Goal: Information Seeking & Learning: Learn about a topic

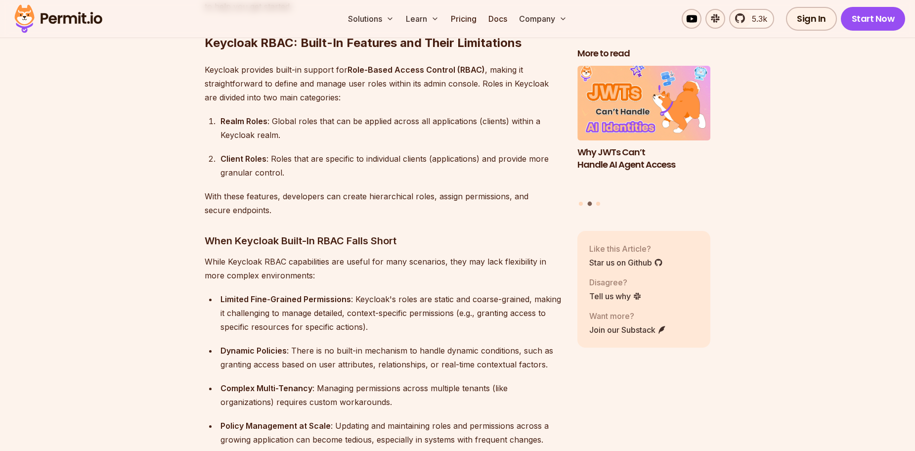
scroll to position [1038, 0]
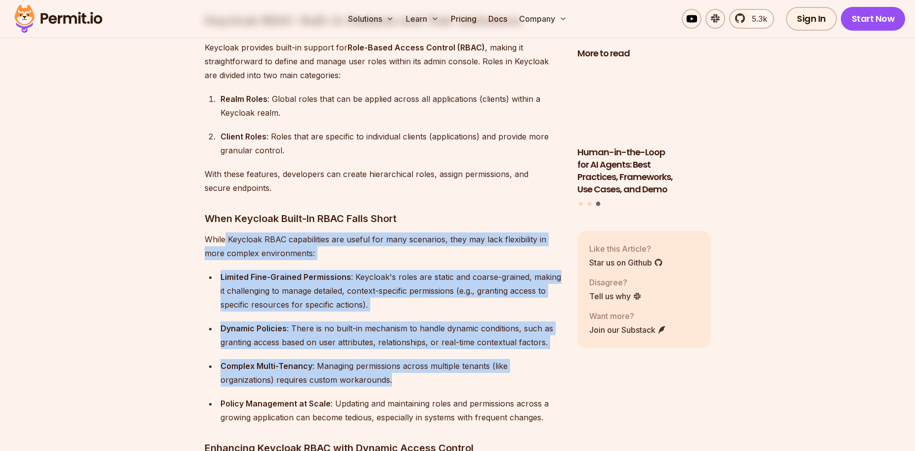
drag, startPoint x: 224, startPoint y: 220, endPoint x: 529, endPoint y: 376, distance: 342.3
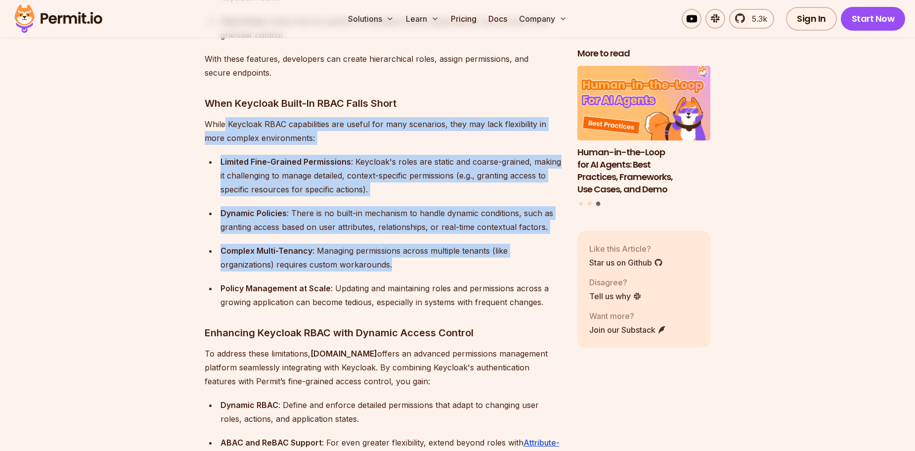
scroll to position [1268, 0]
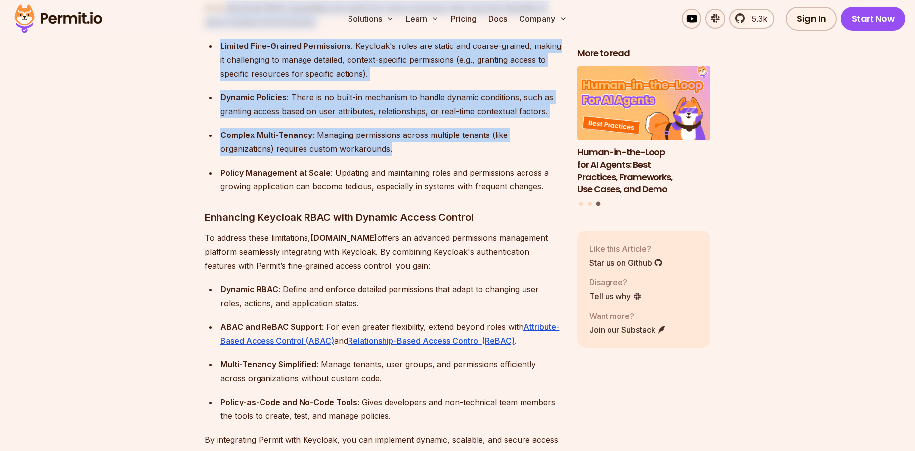
drag, startPoint x: 220, startPoint y: 222, endPoint x: 381, endPoint y: 249, distance: 162.8
click at [381, 249] on p "To address these limitations, Permit.io offers an advanced permissions manageme…" at bounding box center [383, 252] width 357 height 42
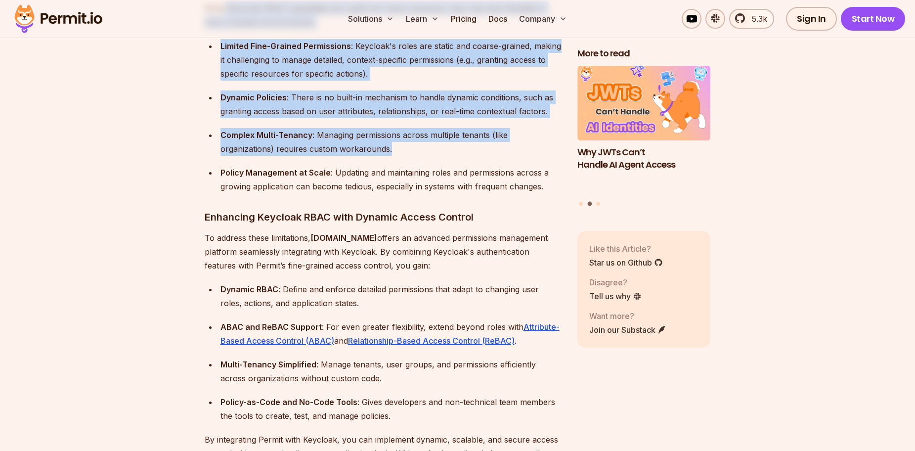
scroll to position [1383, 0]
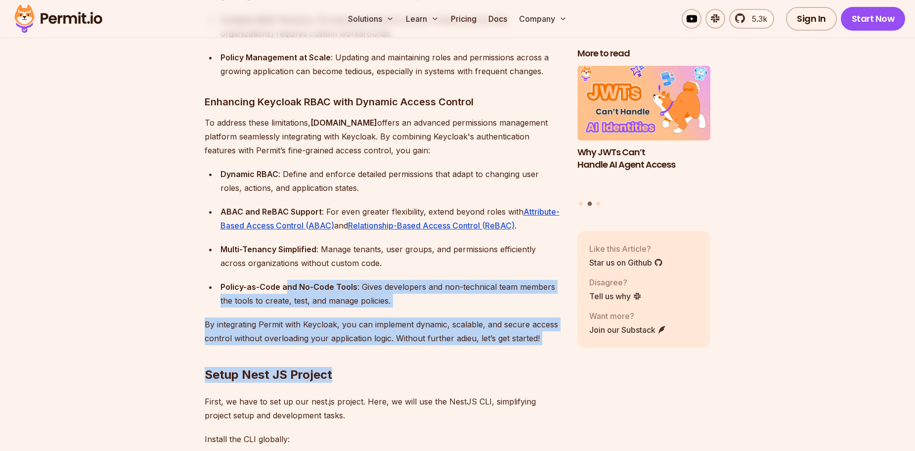
drag, startPoint x: 287, startPoint y: 273, endPoint x: 472, endPoint y: 349, distance: 200.3
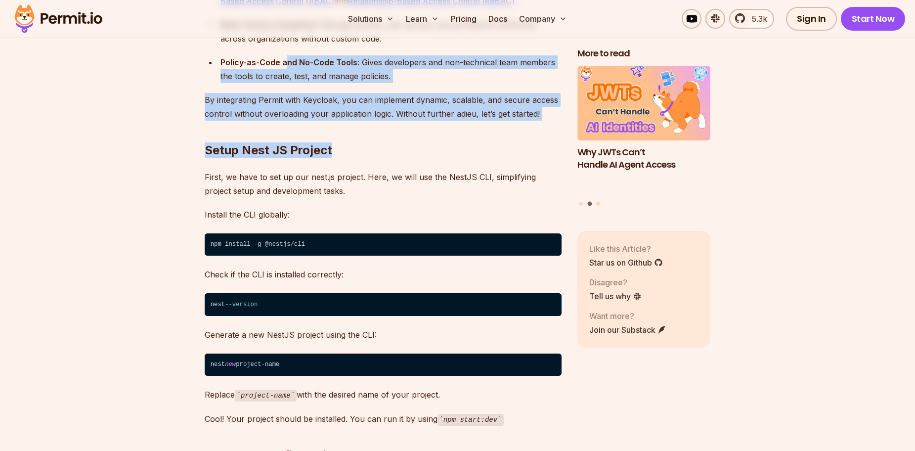
scroll to position [1614, 0]
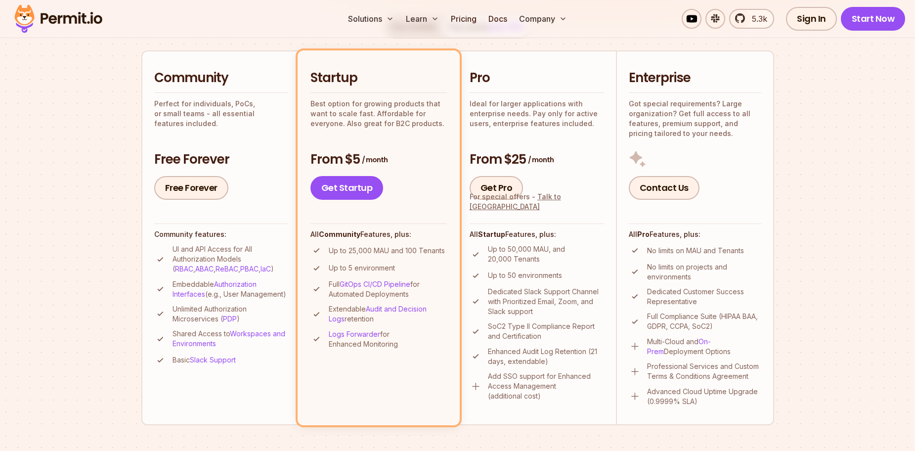
scroll to position [346, 0]
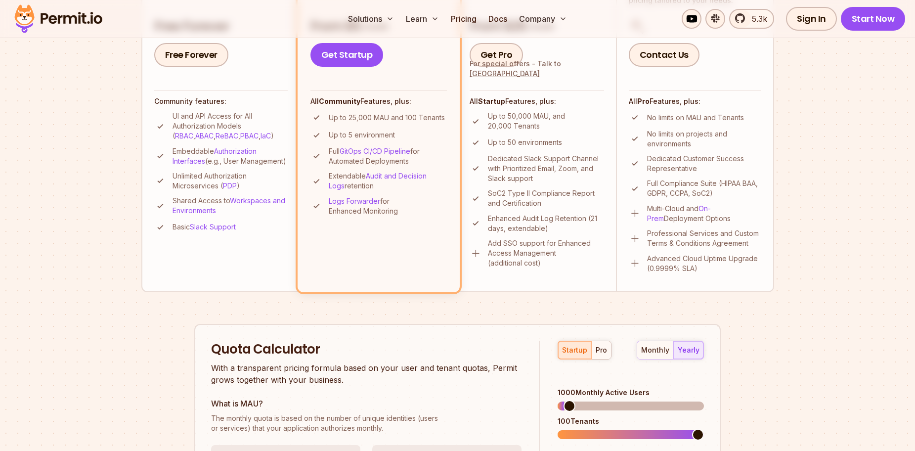
click at [247, 267] on li "Community Perfect for individuals, PoCs, or small teams - all essential feature…" at bounding box center [220, 104] width 158 height 374
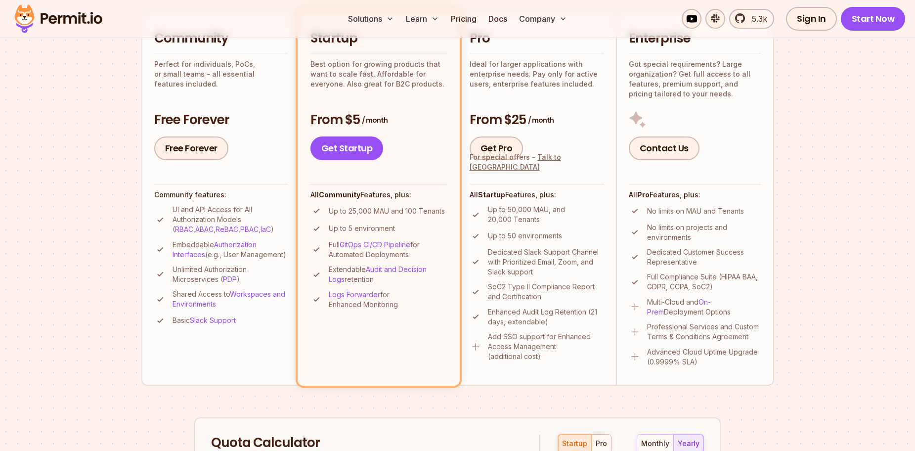
scroll to position [231, 0]
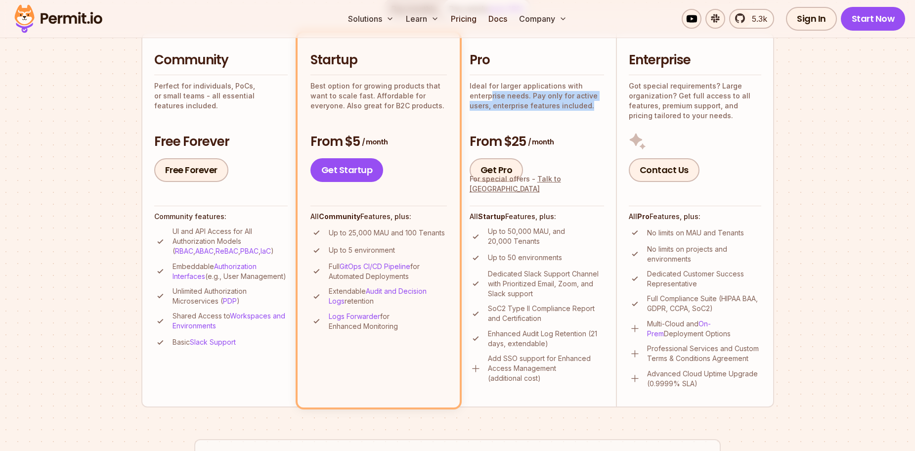
drag, startPoint x: 490, startPoint y: 93, endPoint x: 592, endPoint y: 107, distance: 102.7
click at [592, 107] on p "Ideal for larger applications with enterprise needs. Pay only for active users,…" at bounding box center [536, 96] width 134 height 30
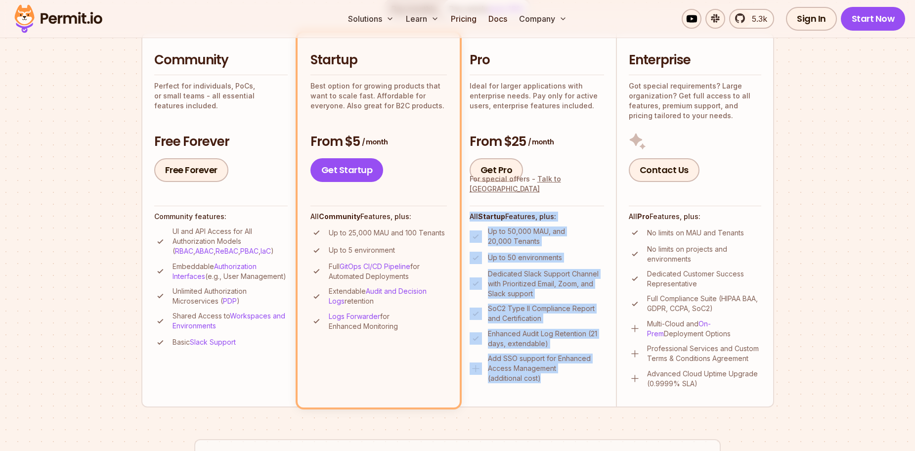
drag, startPoint x: 551, startPoint y: 385, endPoint x: 471, endPoint y: 211, distance: 191.7
click at [471, 211] on li "Pro Ideal for larger applications with enterprise needs. Pay only for active us…" at bounding box center [537, 220] width 158 height 374
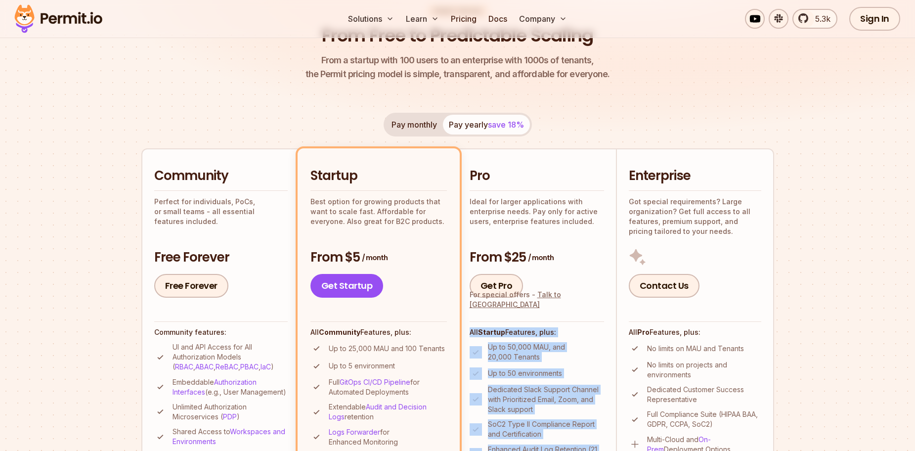
click at [415, 120] on button "Pay monthly" at bounding box center [413, 125] width 57 height 20
click at [482, 122] on button "Pay yearly save 18%" at bounding box center [486, 125] width 87 height 20
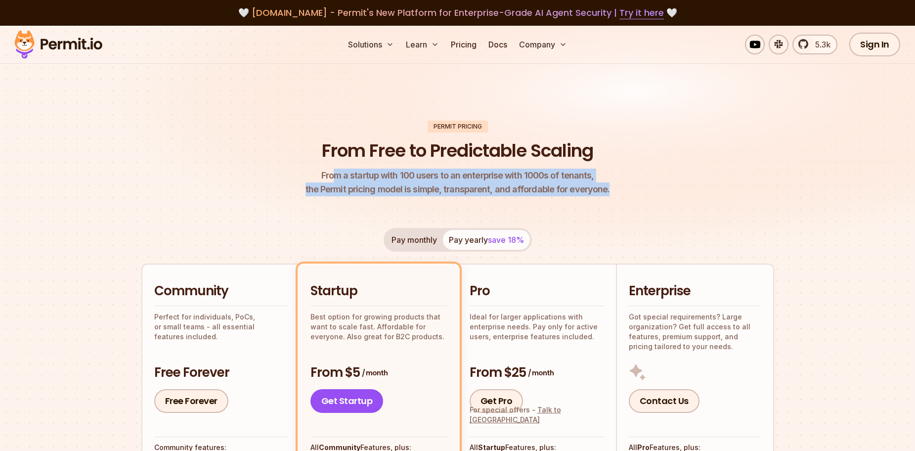
drag, startPoint x: 341, startPoint y: 175, endPoint x: 603, endPoint y: 183, distance: 262.0
click at [603, 183] on p "From a startup with 100 users to an enterprise with 1000s of tenants, the Permi…" at bounding box center [457, 182] width 304 height 28
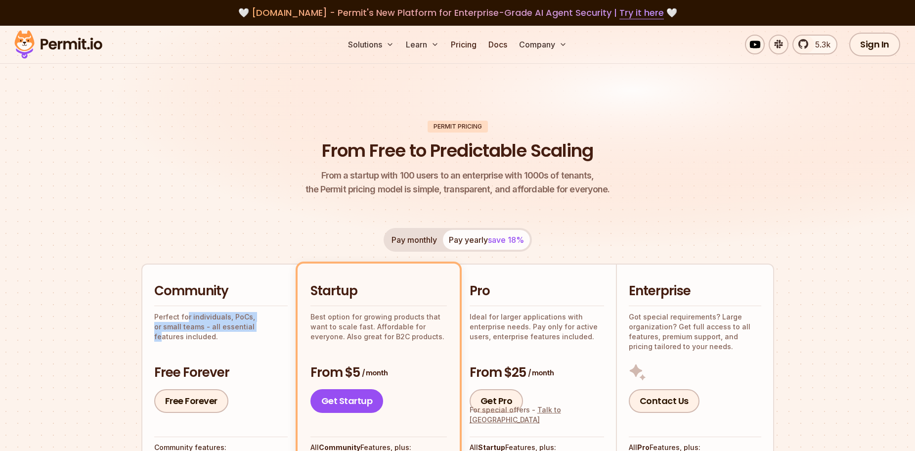
drag, startPoint x: 187, startPoint y: 319, endPoint x: 230, endPoint y: 333, distance: 45.2
click at [230, 333] on div "Community Perfect for individuals, PoCs, or small teams - all essential feature…" at bounding box center [220, 347] width 133 height 130
click at [546, 329] on p "Ideal for larger applications with enterprise needs. Pay only for active users,…" at bounding box center [536, 327] width 134 height 30
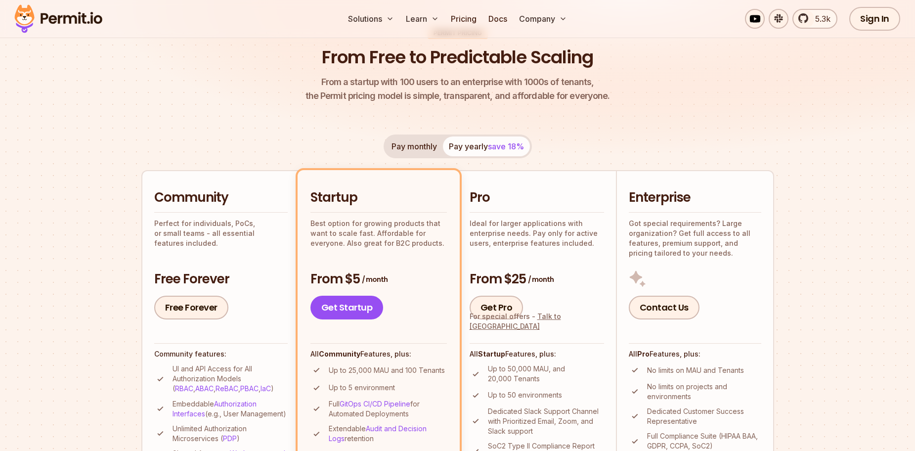
scroll to position [115, 0]
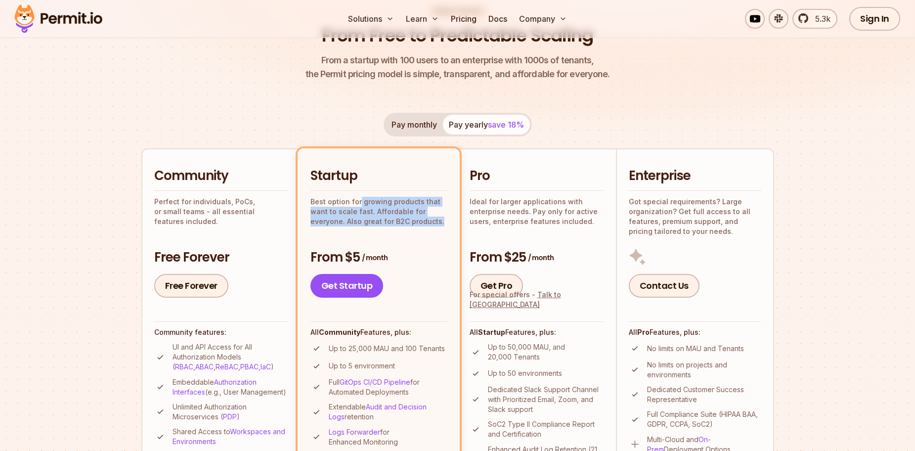
drag, startPoint x: 359, startPoint y: 203, endPoint x: 446, endPoint y: 220, distance: 88.6
click at [446, 220] on p "Best option for growing products that want to scale fast. Affordable for everyo…" at bounding box center [378, 212] width 136 height 30
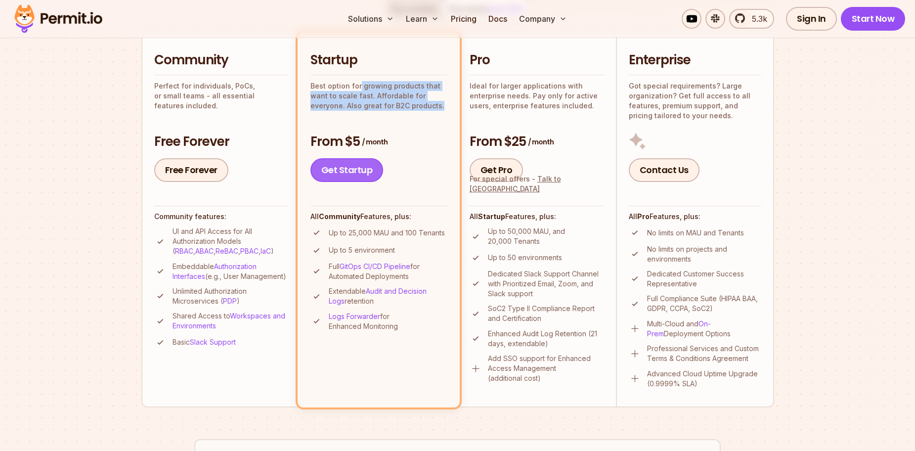
click at [363, 171] on link "Get Startup" at bounding box center [346, 170] width 73 height 24
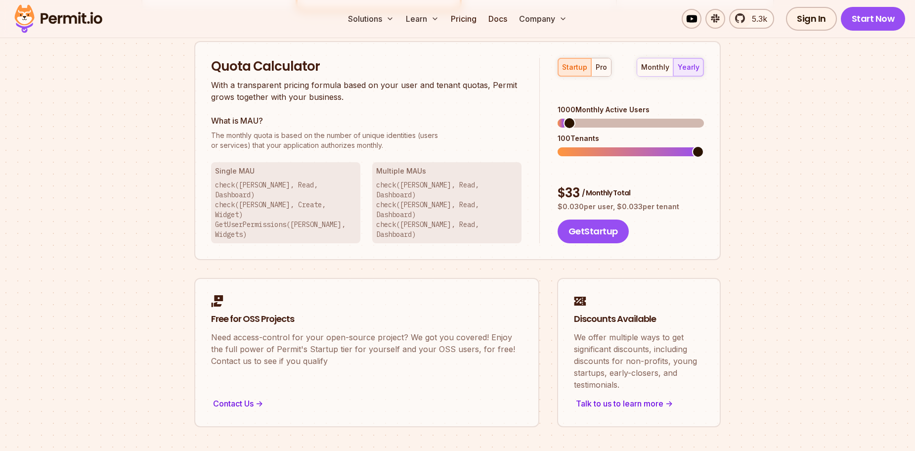
scroll to position [631, 0]
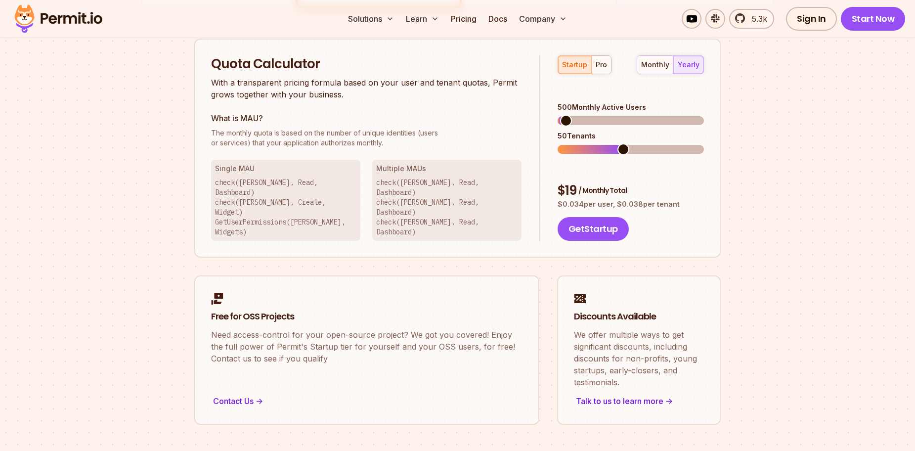
click at [560, 115] on span at bounding box center [566, 121] width 12 height 12
drag, startPoint x: 621, startPoint y: 140, endPoint x: 597, endPoint y: 140, distance: 23.7
click at [597, 140] on div "startup pro monthly yearly 500 Monthly Active Users 50 Tenants $ 19 / Monthly T…" at bounding box center [622, 148] width 164 height 186
click at [602, 143] on span at bounding box center [608, 149] width 12 height 12
click at [595, 63] on div "pro" at bounding box center [600, 65] width 11 height 10
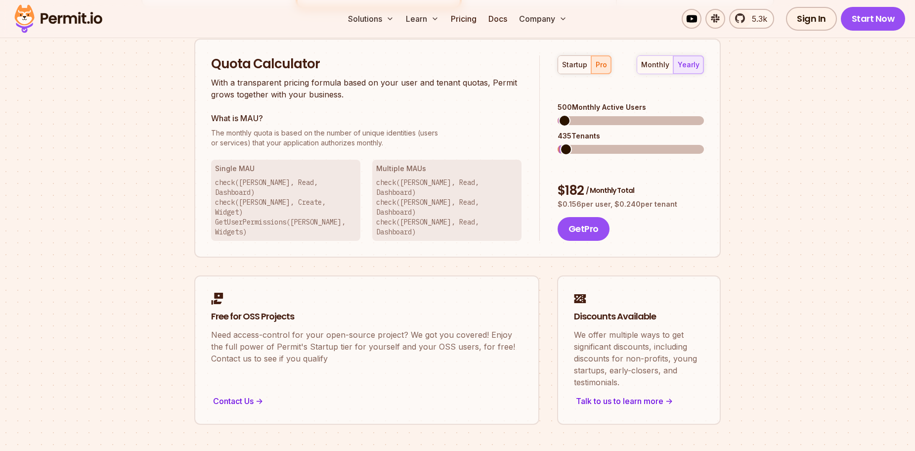
click at [560, 153] on span at bounding box center [566, 149] width 12 height 12
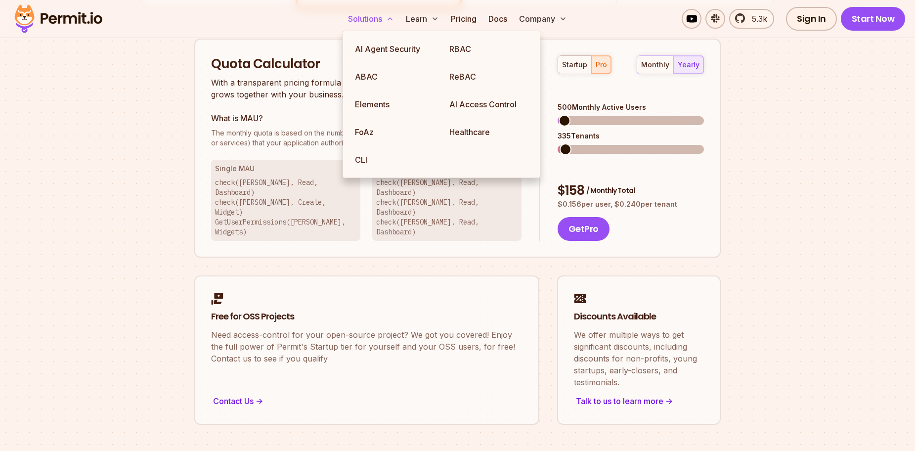
click at [368, 17] on button "Solutions" at bounding box center [371, 19] width 54 height 20
click at [365, 21] on button "Solutions" at bounding box center [371, 19] width 54 height 20
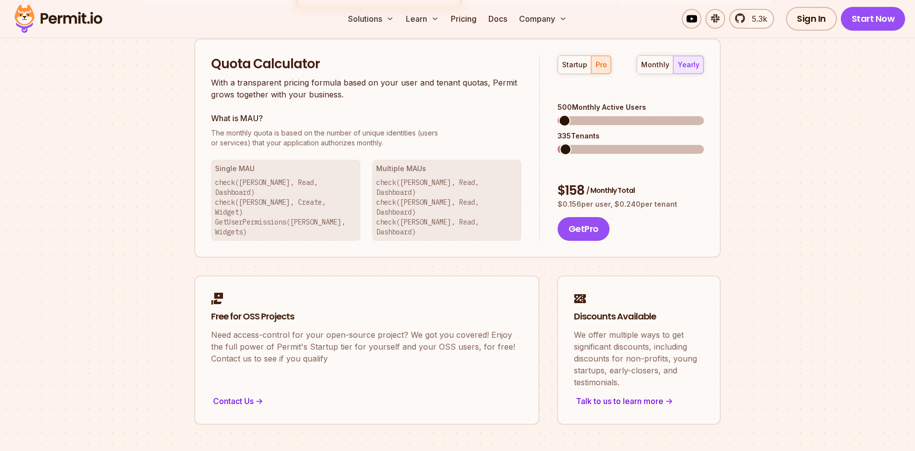
click at [61, 14] on img at bounding box center [58, 19] width 97 height 34
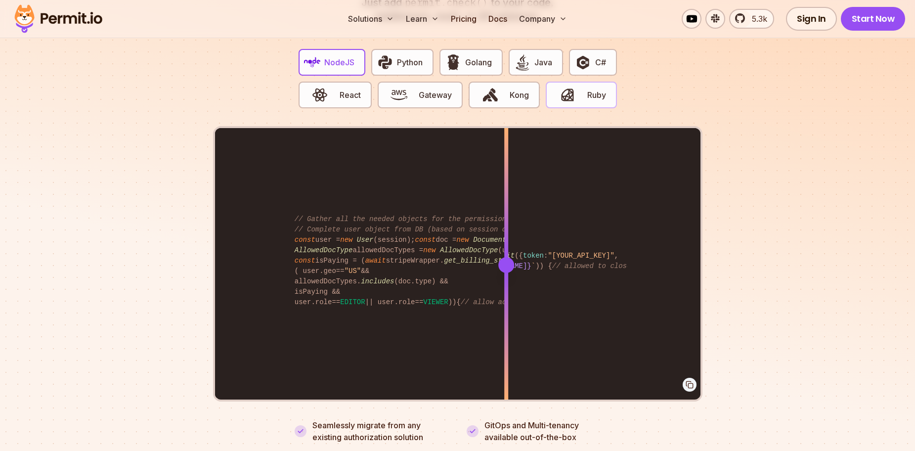
scroll to position [1844, 0]
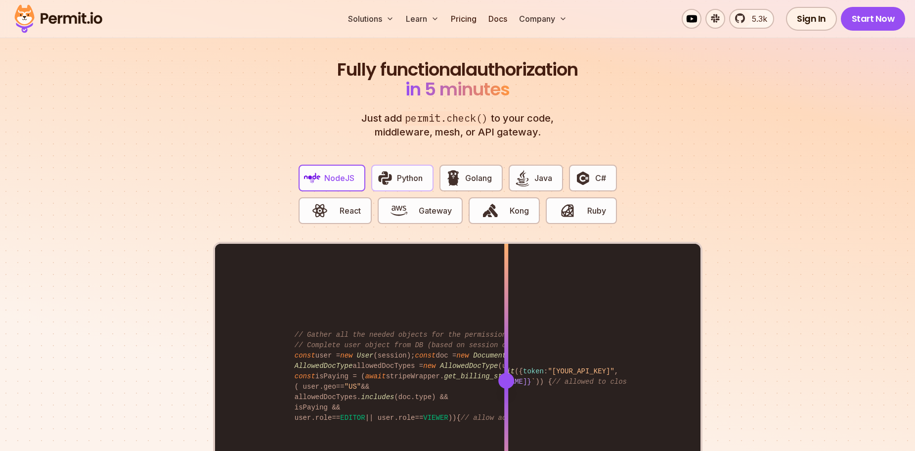
click at [403, 172] on span "Python" at bounding box center [410, 178] width 26 height 12
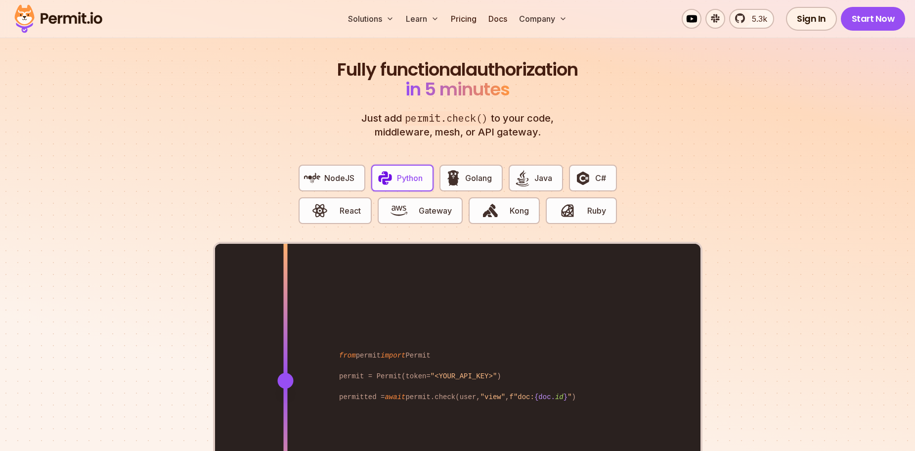
drag, startPoint x: 506, startPoint y: 373, endPoint x: 285, endPoint y: 380, distance: 221.5
click at [285, 380] on div at bounding box center [285, 380] width 4 height 273
click at [341, 172] on span "NodeJS" at bounding box center [339, 178] width 30 height 12
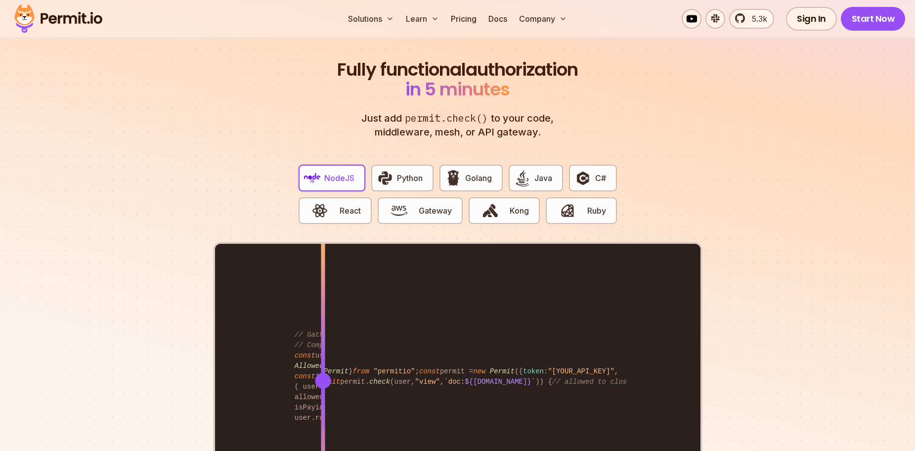
drag, startPoint x: 507, startPoint y: 368, endPoint x: 323, endPoint y: 373, distance: 184.4
click at [323, 373] on div at bounding box center [323, 381] width 16 height 16
click at [467, 172] on span "Golang" at bounding box center [478, 178] width 27 height 12
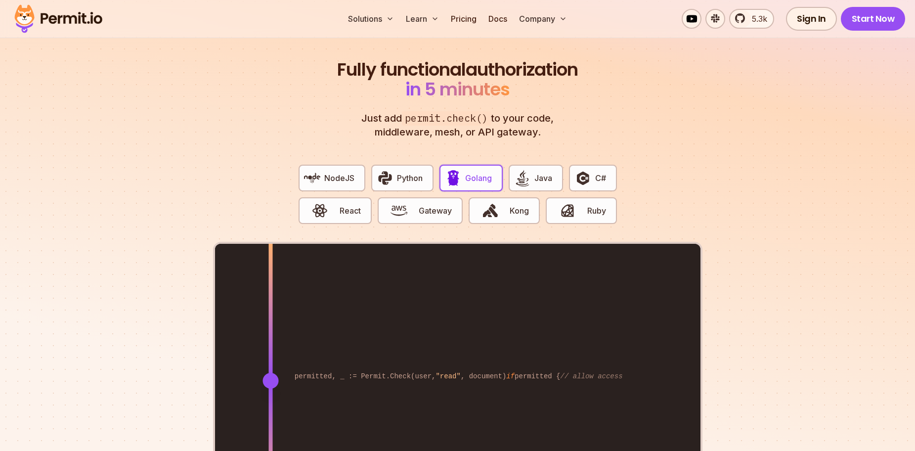
drag, startPoint x: 503, startPoint y: 371, endPoint x: 270, endPoint y: 374, distance: 233.2
click at [270, 374] on div at bounding box center [270, 381] width 16 height 16
click at [540, 176] on button "Java" at bounding box center [535, 178] width 54 height 27
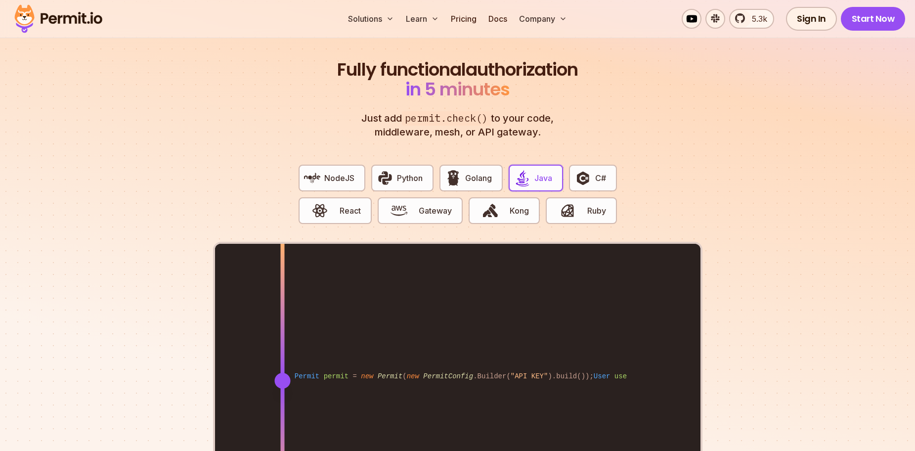
drag, startPoint x: 505, startPoint y: 370, endPoint x: 282, endPoint y: 385, distance: 223.3
click at [282, 385] on div at bounding box center [282, 380] width 4 height 273
click at [589, 169] on img "button" at bounding box center [582, 177] width 17 height 17
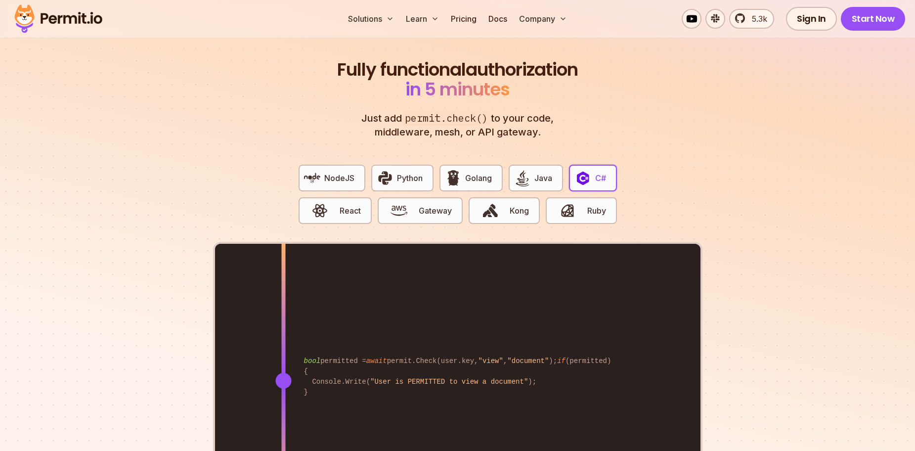
drag, startPoint x: 507, startPoint y: 370, endPoint x: 283, endPoint y: 398, distance: 225.5
click at [283, 398] on div at bounding box center [283, 380] width 4 height 273
click at [363, 197] on button "React" at bounding box center [334, 210] width 73 height 27
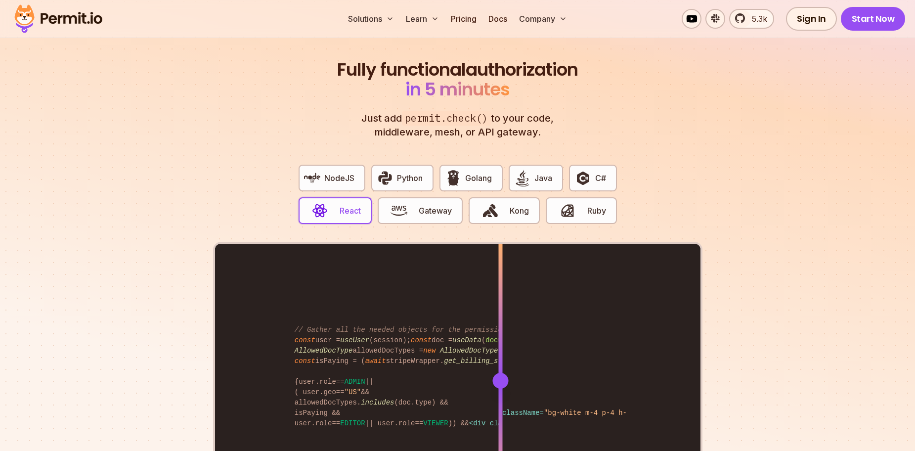
drag, startPoint x: 500, startPoint y: 363, endPoint x: 504, endPoint y: 368, distance: 6.6
click at [504, 373] on div at bounding box center [500, 381] width 16 height 16
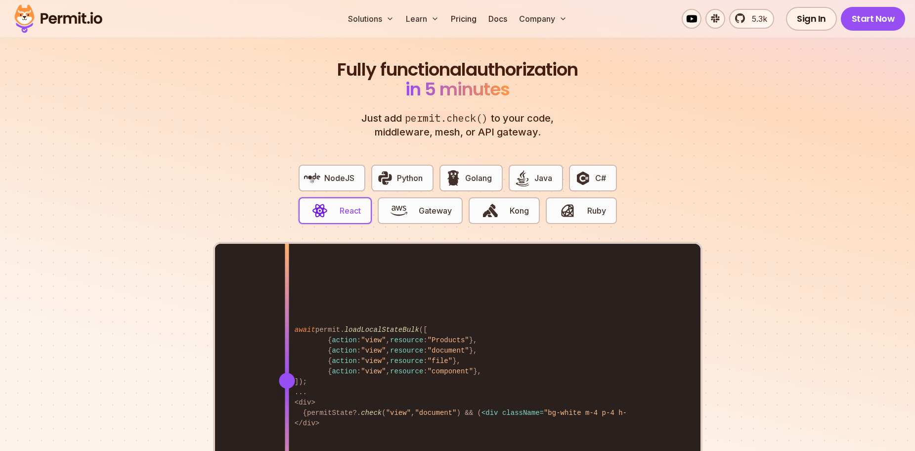
drag, startPoint x: 504, startPoint y: 368, endPoint x: 287, endPoint y: 394, distance: 219.4
click at [287, 394] on div at bounding box center [287, 380] width 4 height 273
click at [494, 204] on img "button" at bounding box center [490, 210] width 17 height 17
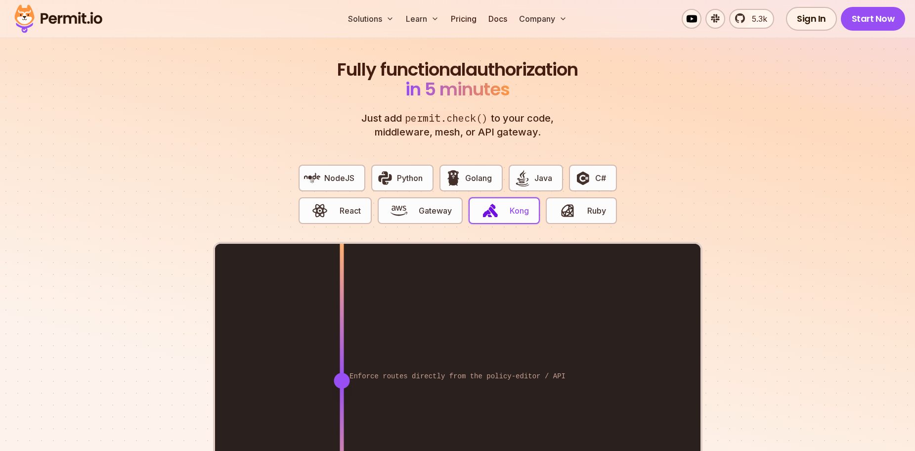
drag, startPoint x: 505, startPoint y: 371, endPoint x: 341, endPoint y: 380, distance: 163.8
click at [341, 380] on div at bounding box center [341, 380] width 4 height 273
click at [583, 198] on button "Ruby" at bounding box center [580, 210] width 71 height 27
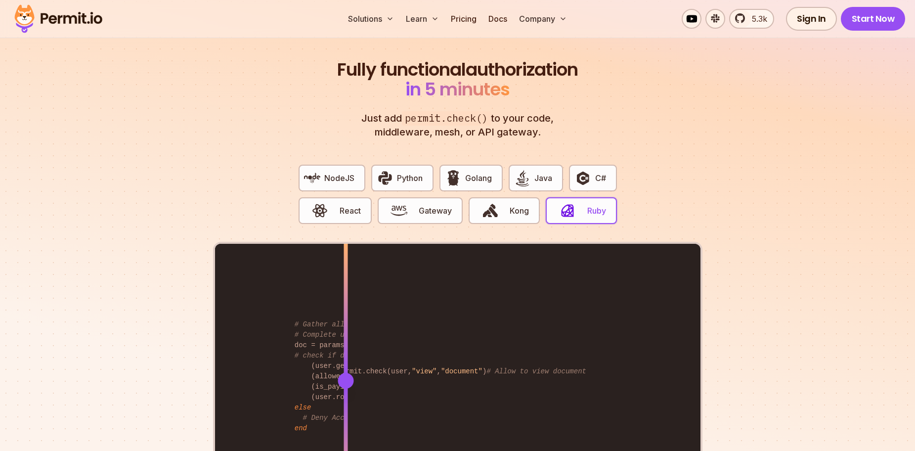
drag, startPoint x: 506, startPoint y: 368, endPoint x: 345, endPoint y: 363, distance: 161.1
click at [345, 373] on div at bounding box center [345, 381] width 16 height 16
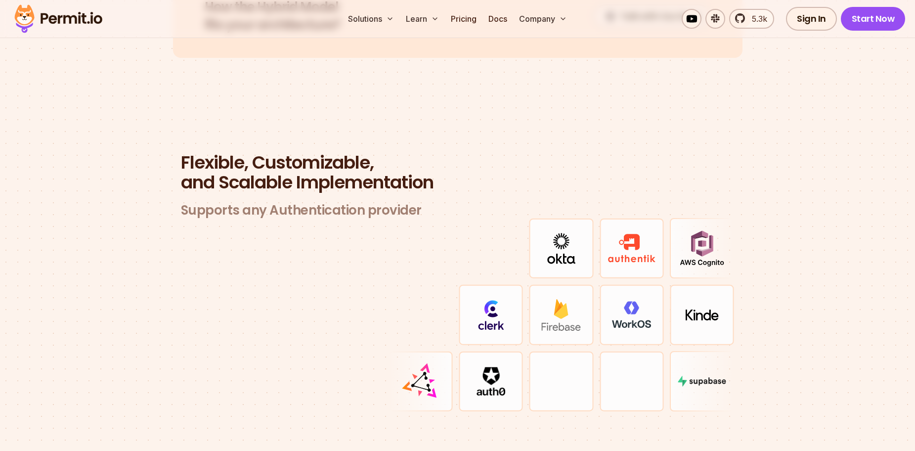
scroll to position [2882, 0]
